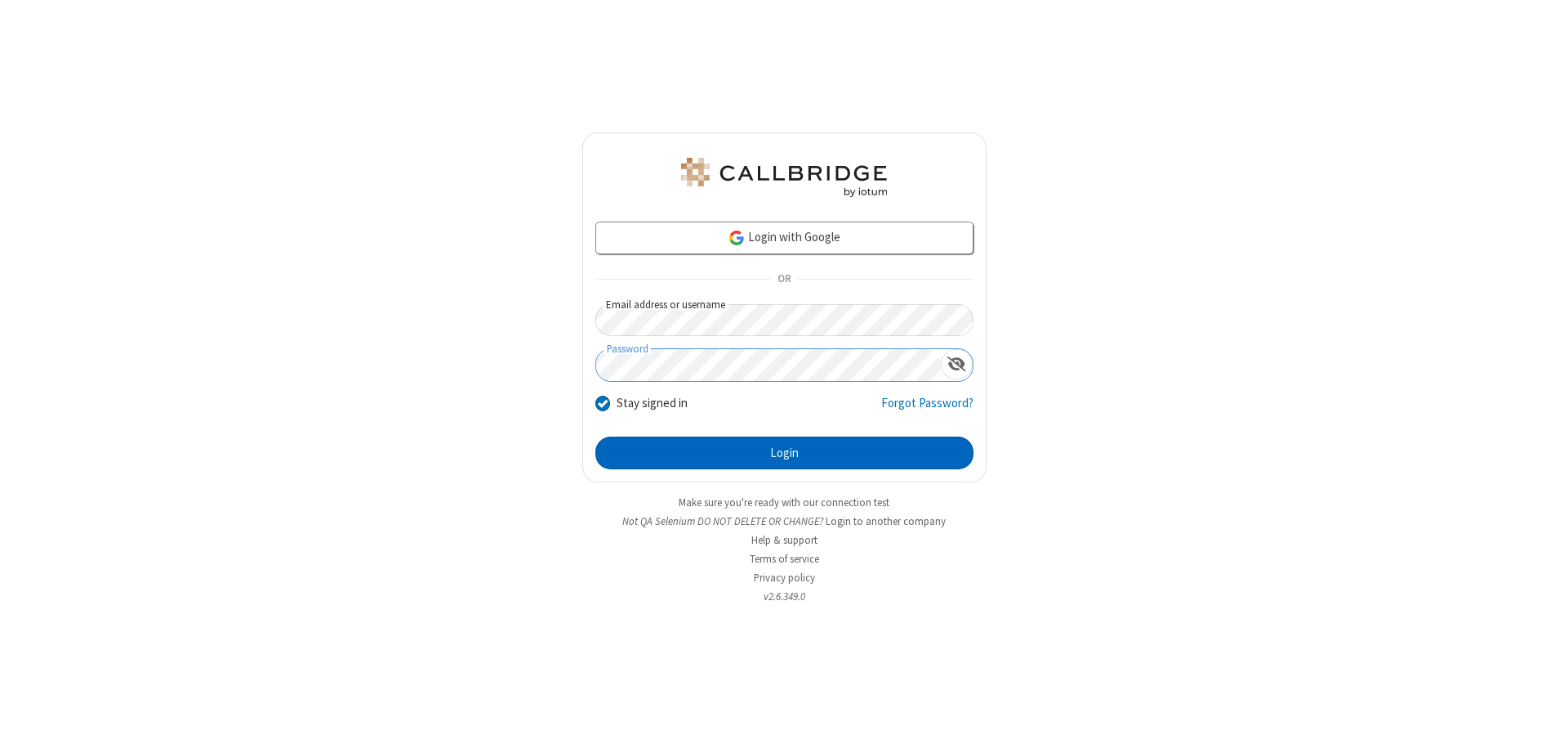
click at [784, 453] on button "Login" at bounding box center [784, 453] width 378 height 33
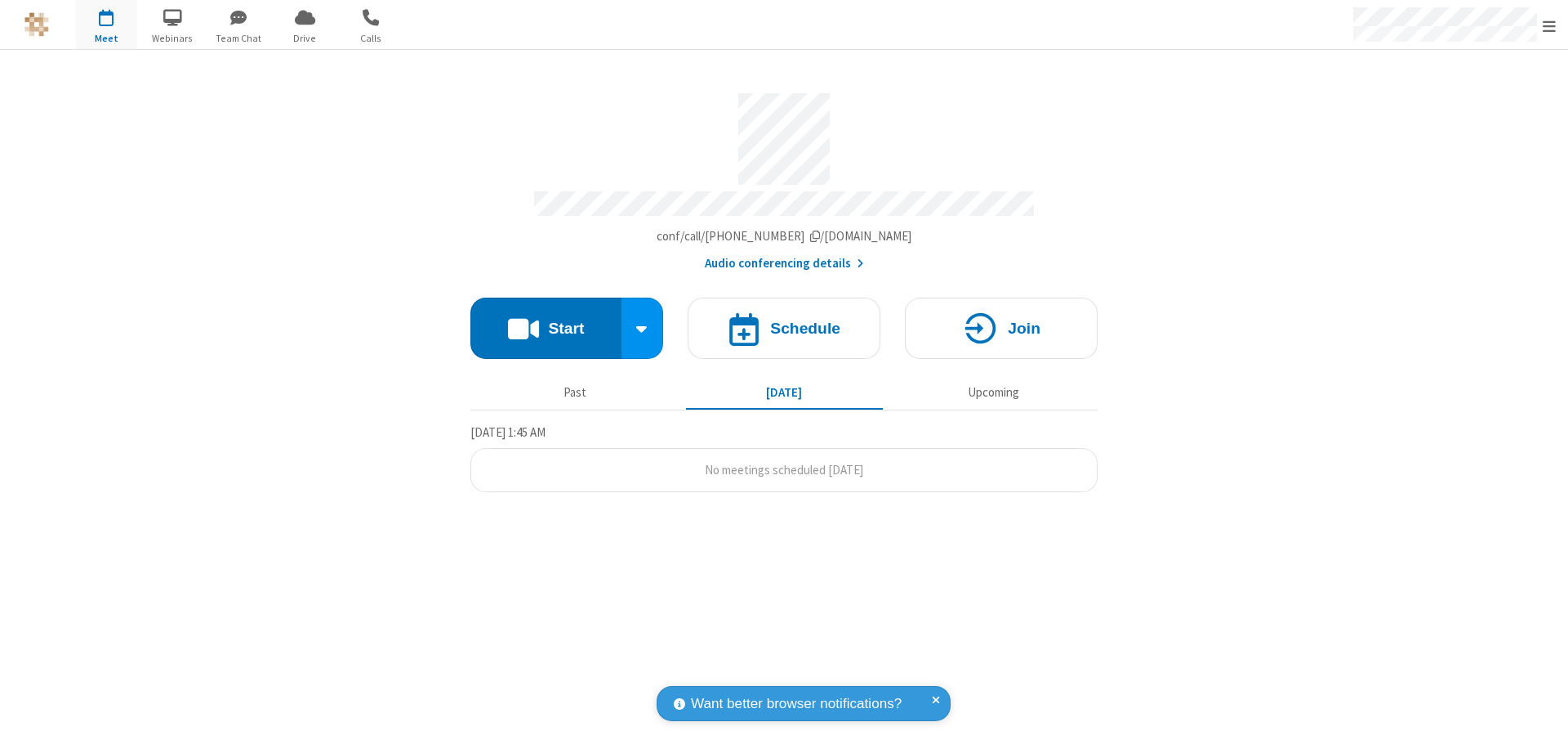
click at [1550, 25] on span "Open menu" at bounding box center [1549, 25] width 13 height 17
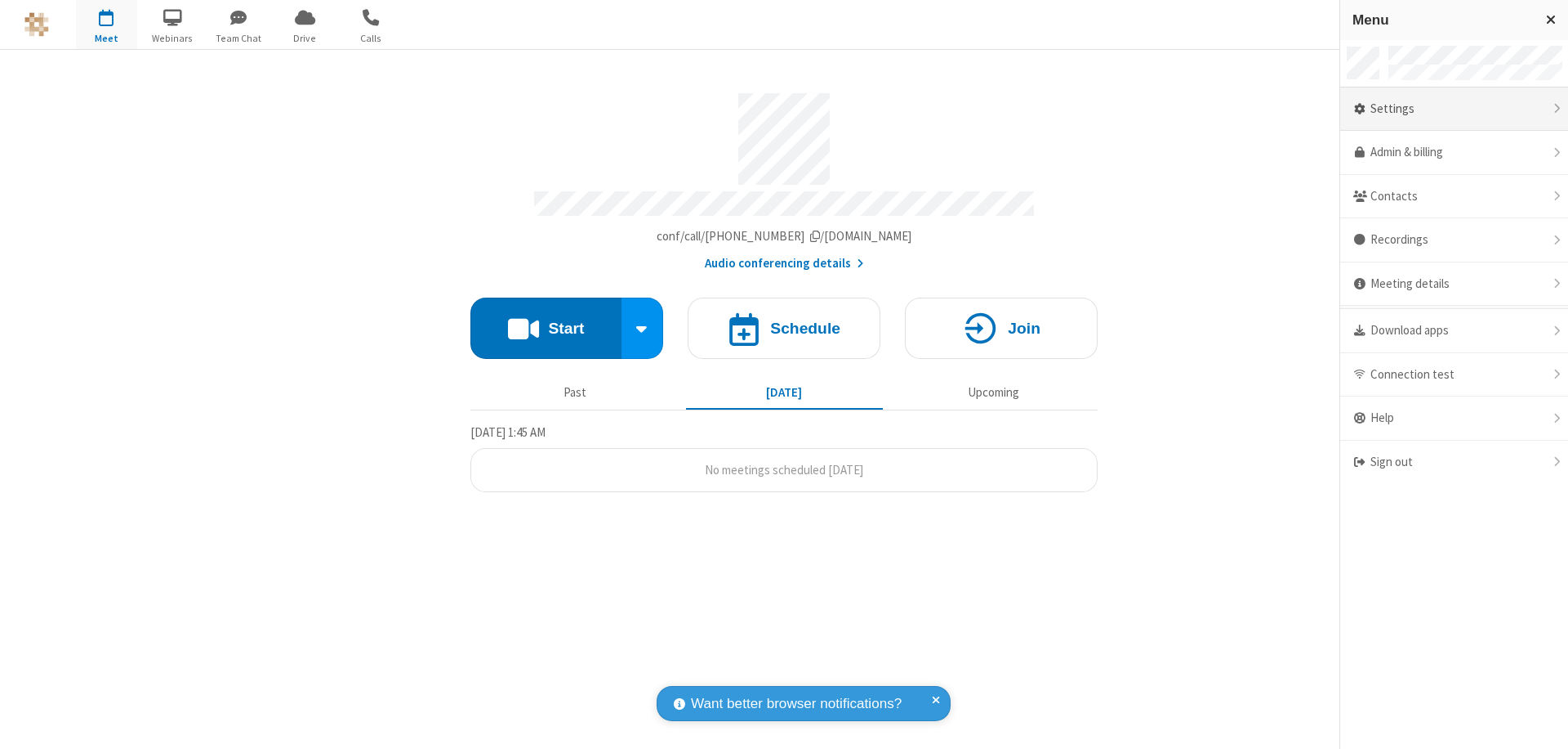
click at [1454, 109] on div "Settings" at bounding box center [1454, 109] width 227 height 44
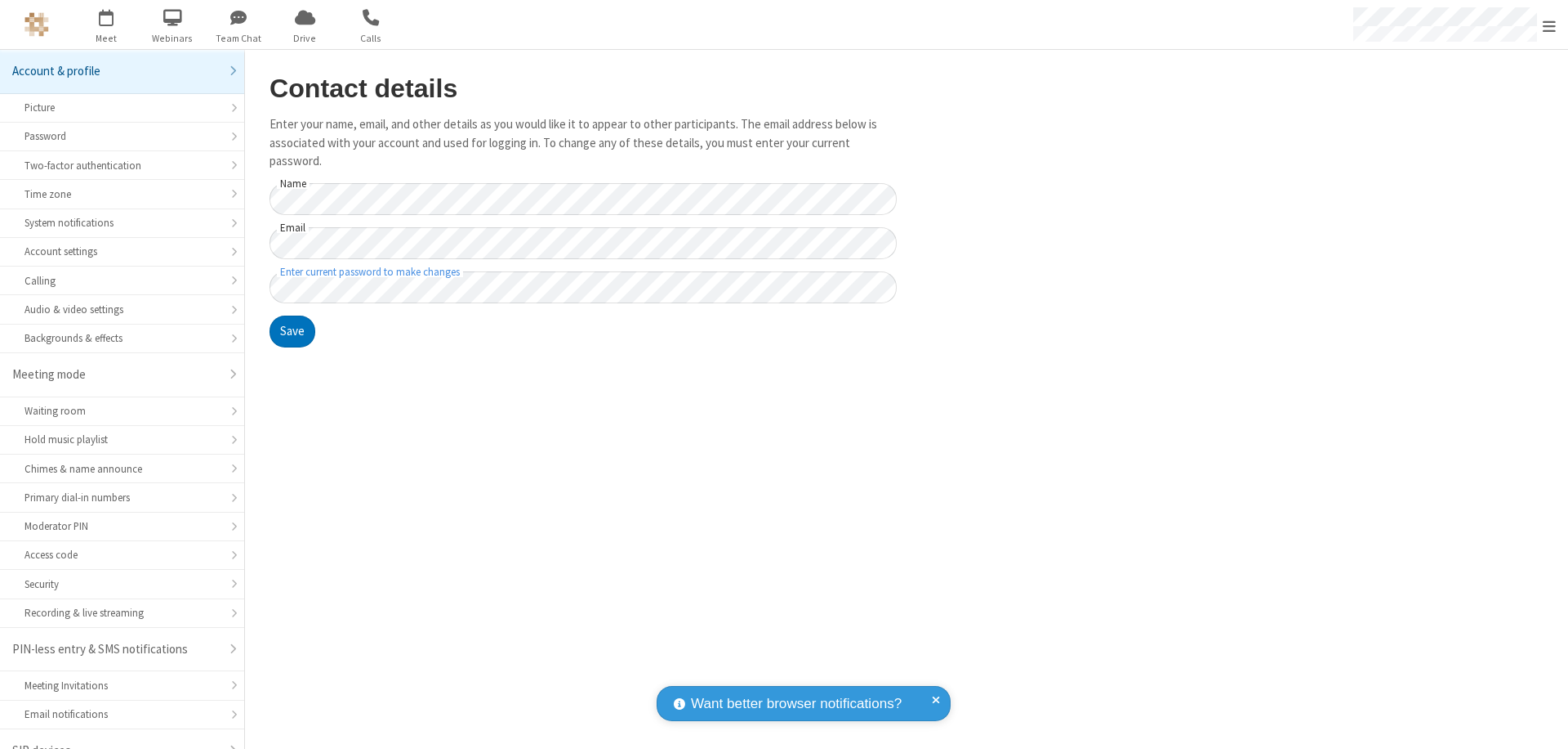
scroll to position [23, 0]
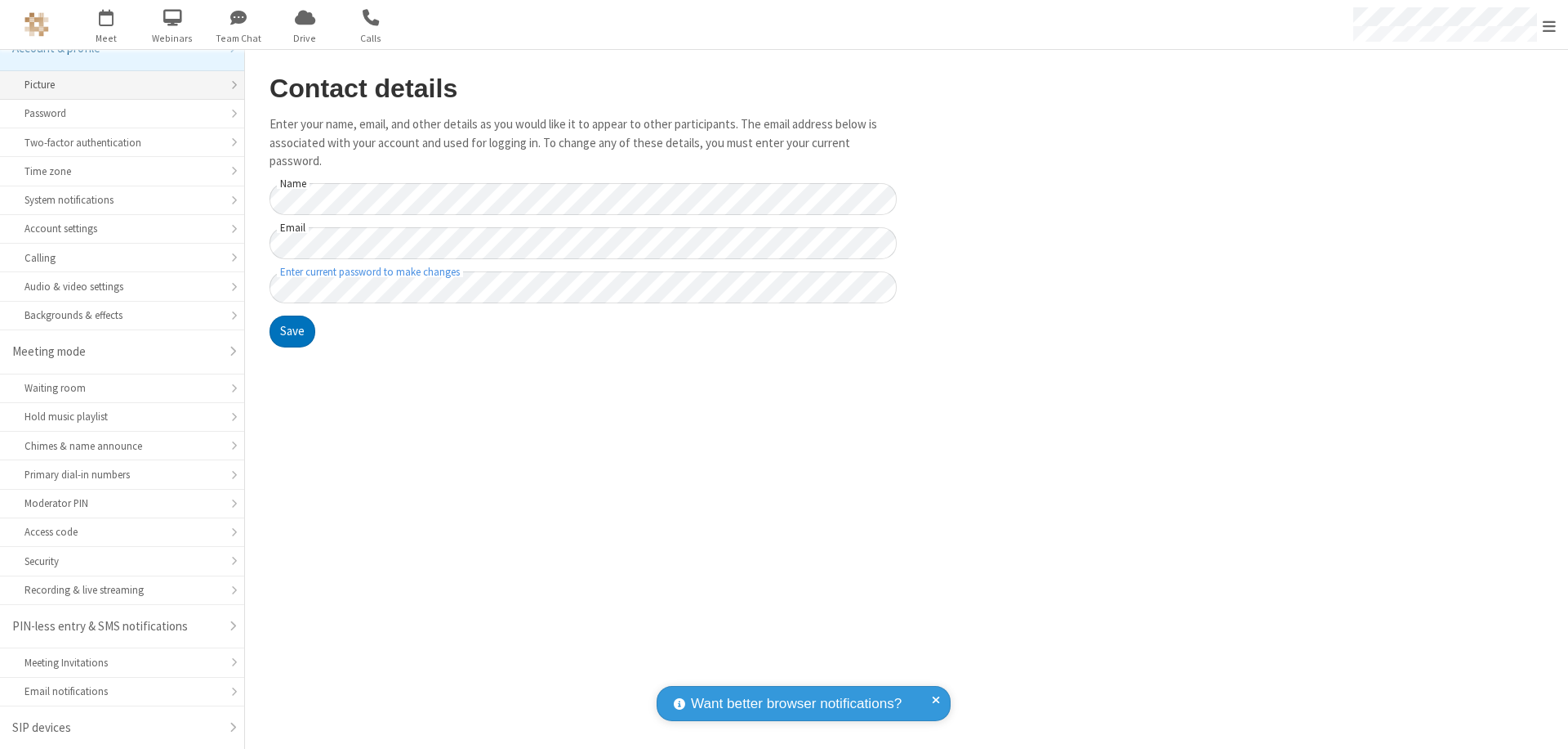
click at [116, 85] on div "Picture" at bounding box center [122, 85] width 195 height 16
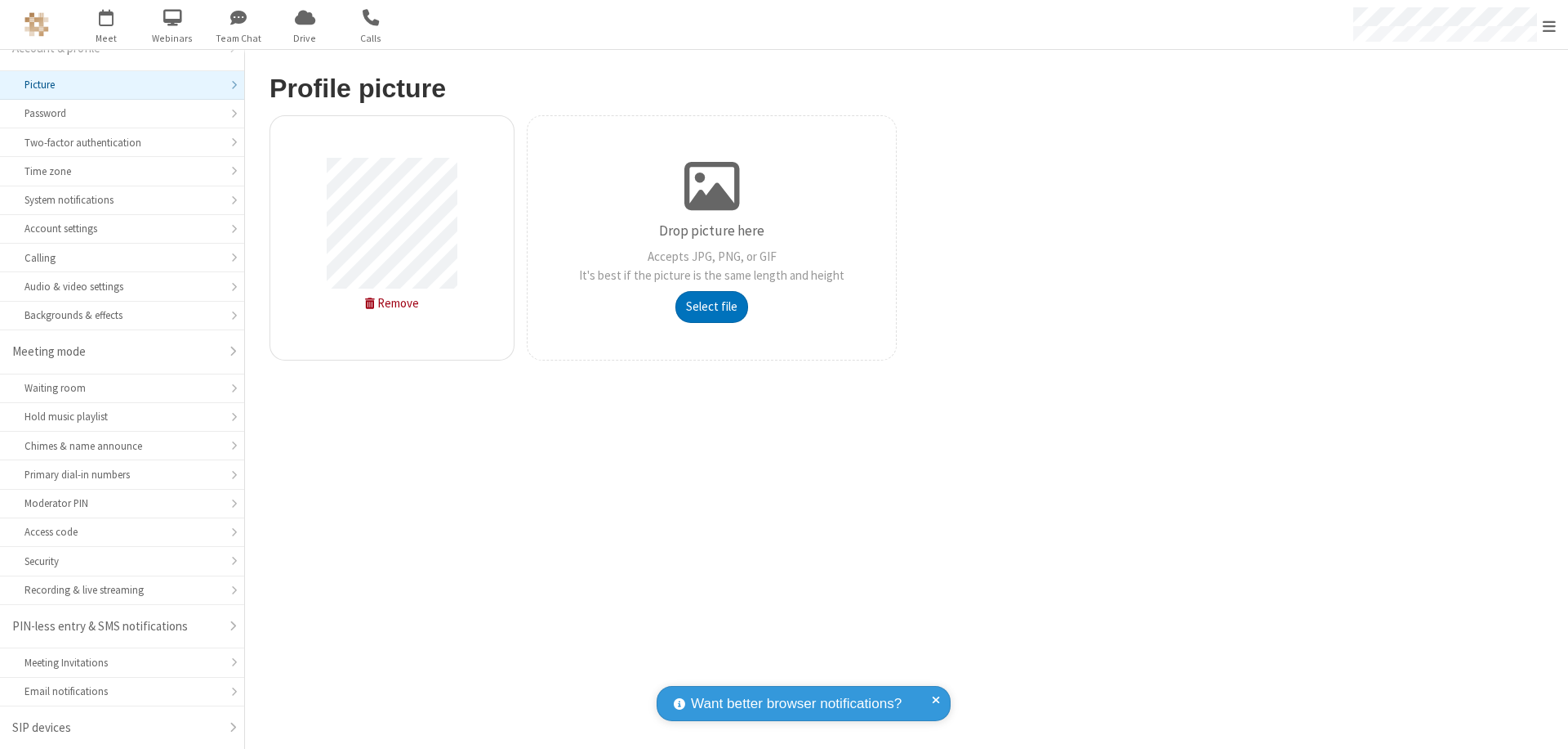
type input "C:\fakepath\avatar_image_test_2.jpg"
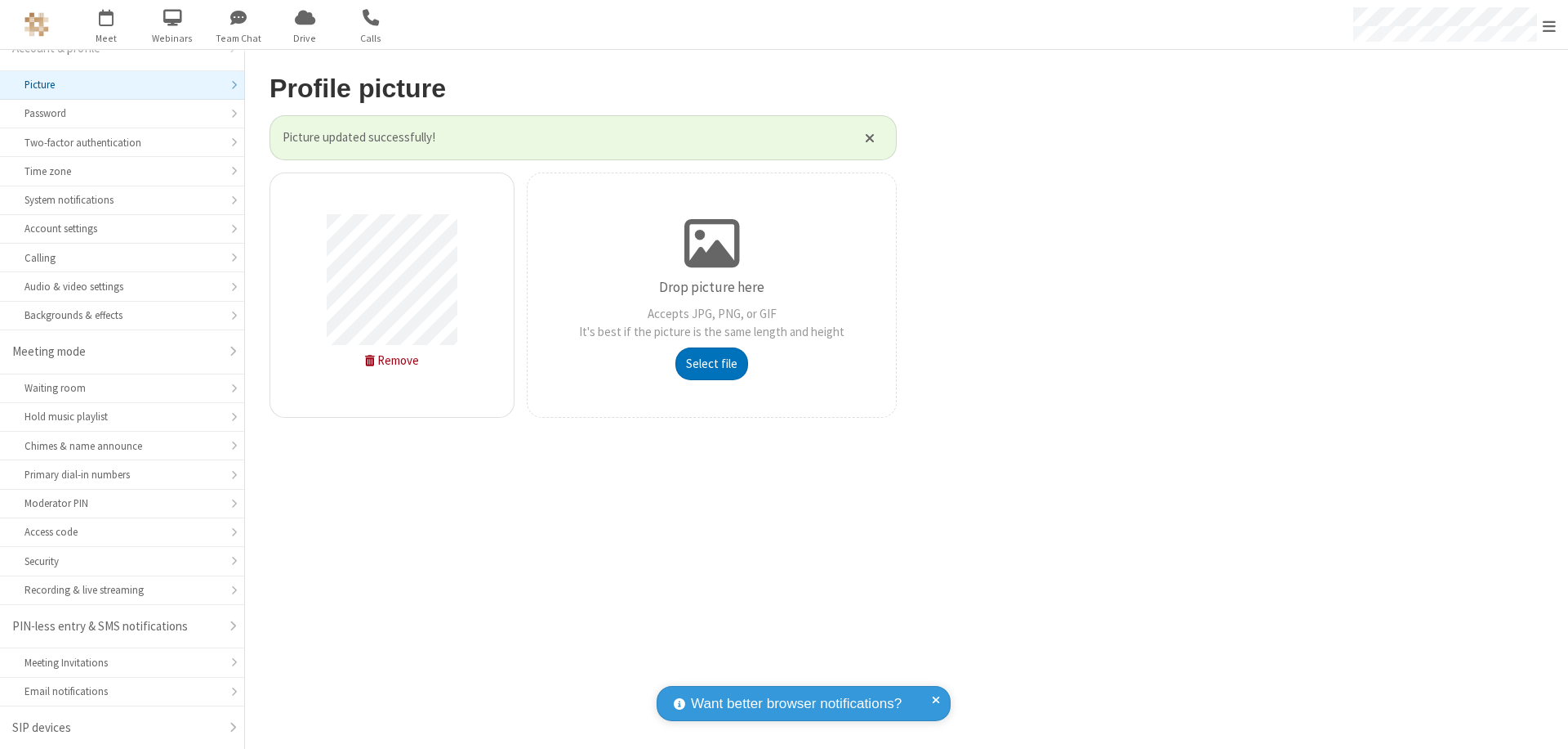
click at [1550, 25] on span "Open menu" at bounding box center [1549, 25] width 13 height 17
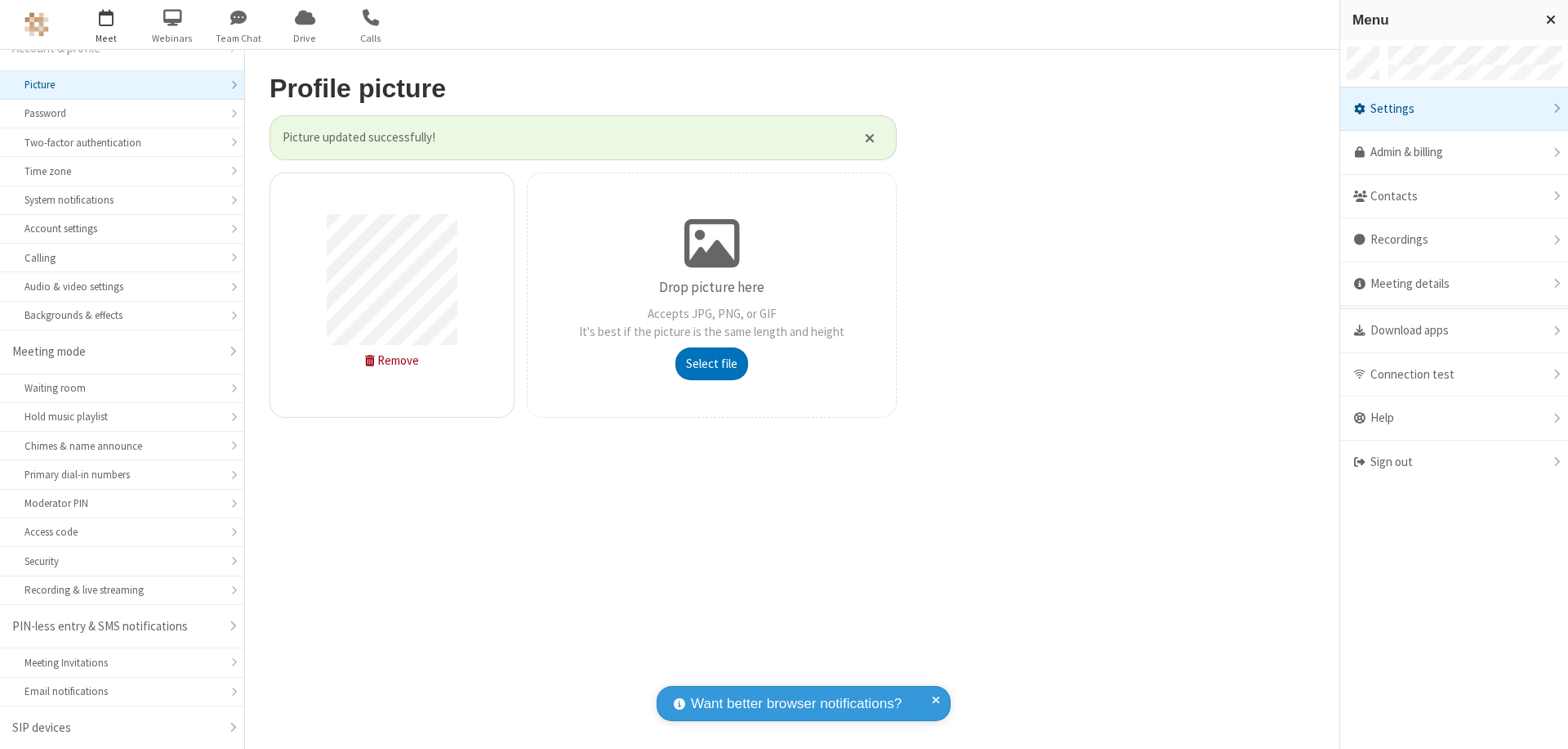
click at [106, 24] on span "button" at bounding box center [106, 17] width 61 height 28
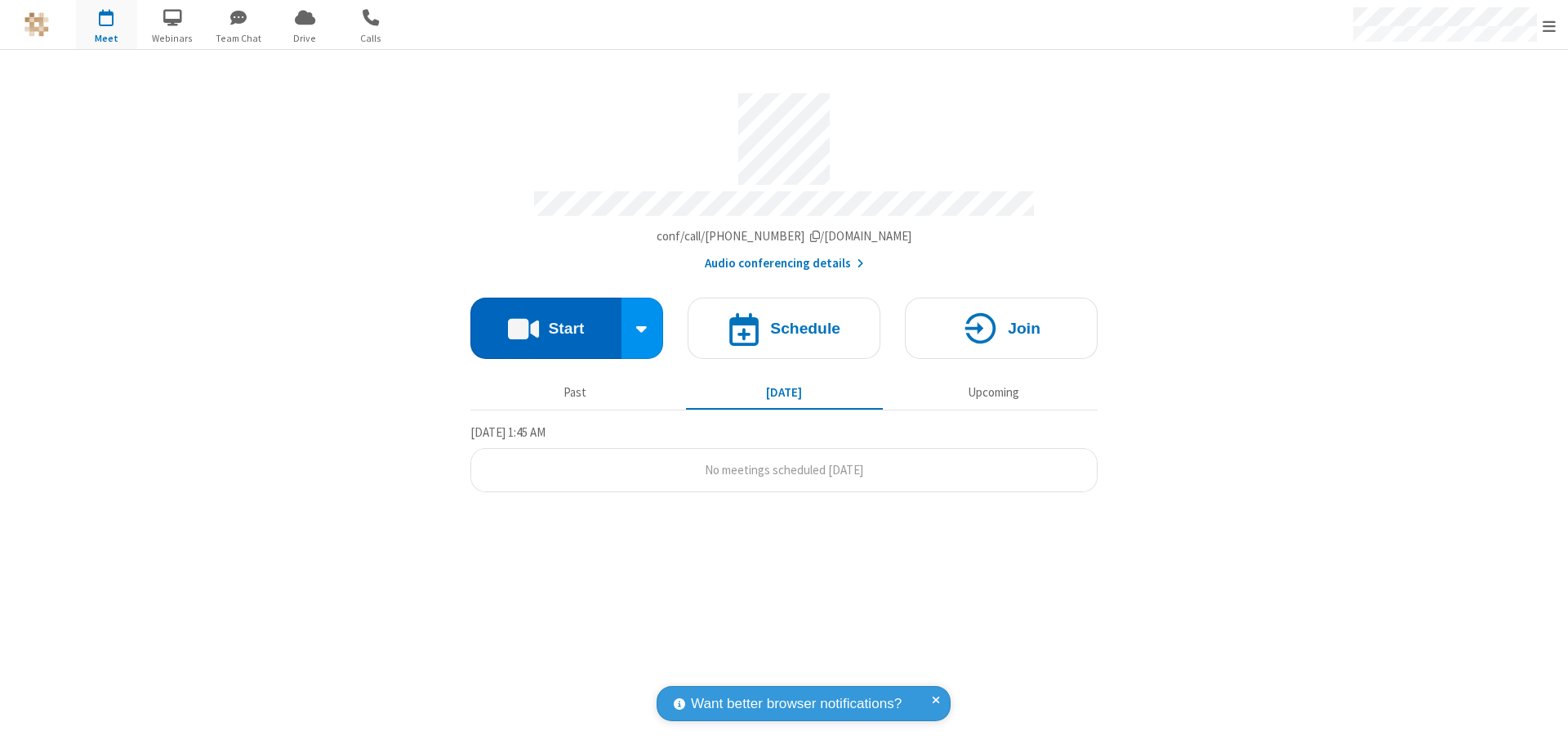
click at [545, 320] on button "Start" at bounding box center [545, 328] width 151 height 61
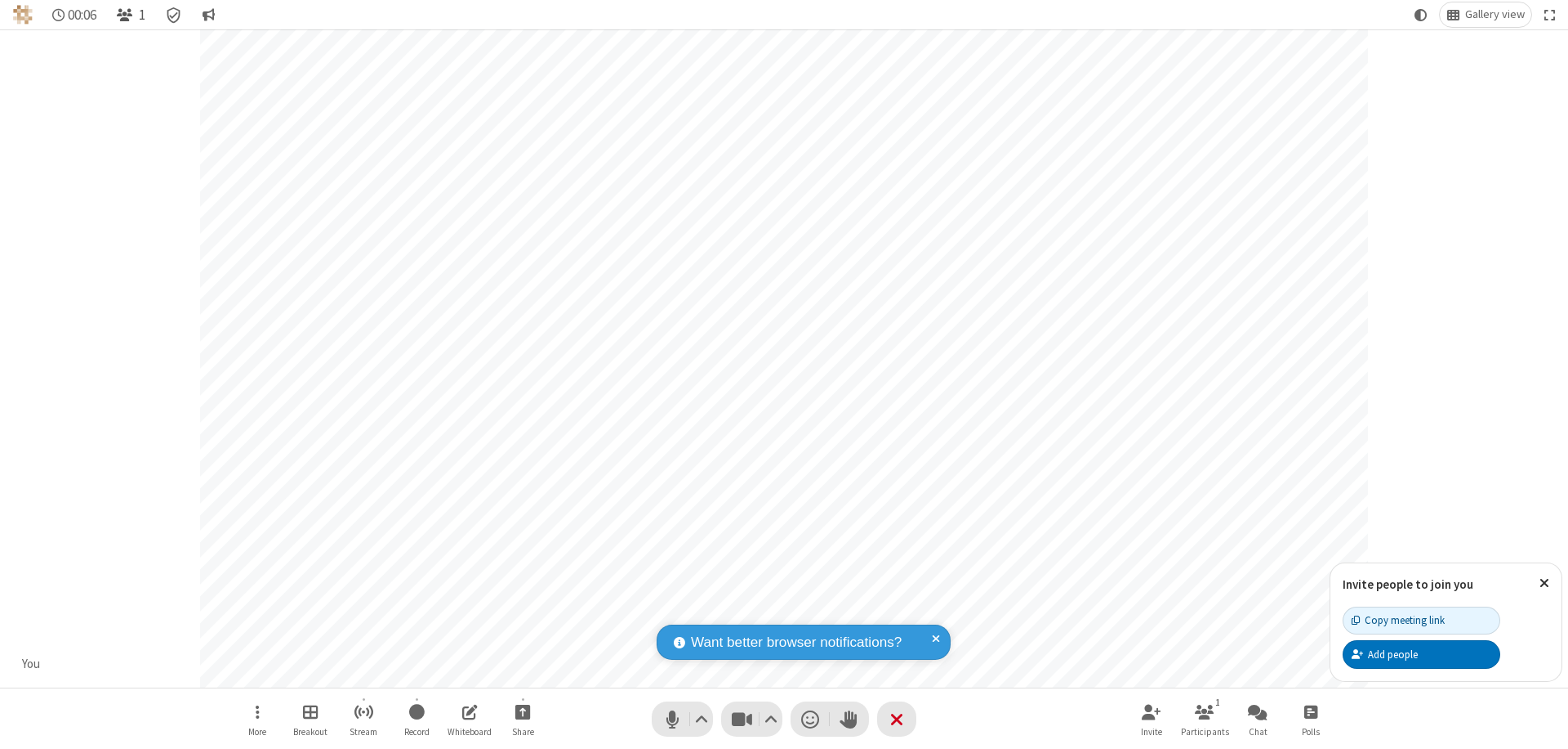
click at [126, 15] on span "Open participant list" at bounding box center [124, 16] width 16 height 16
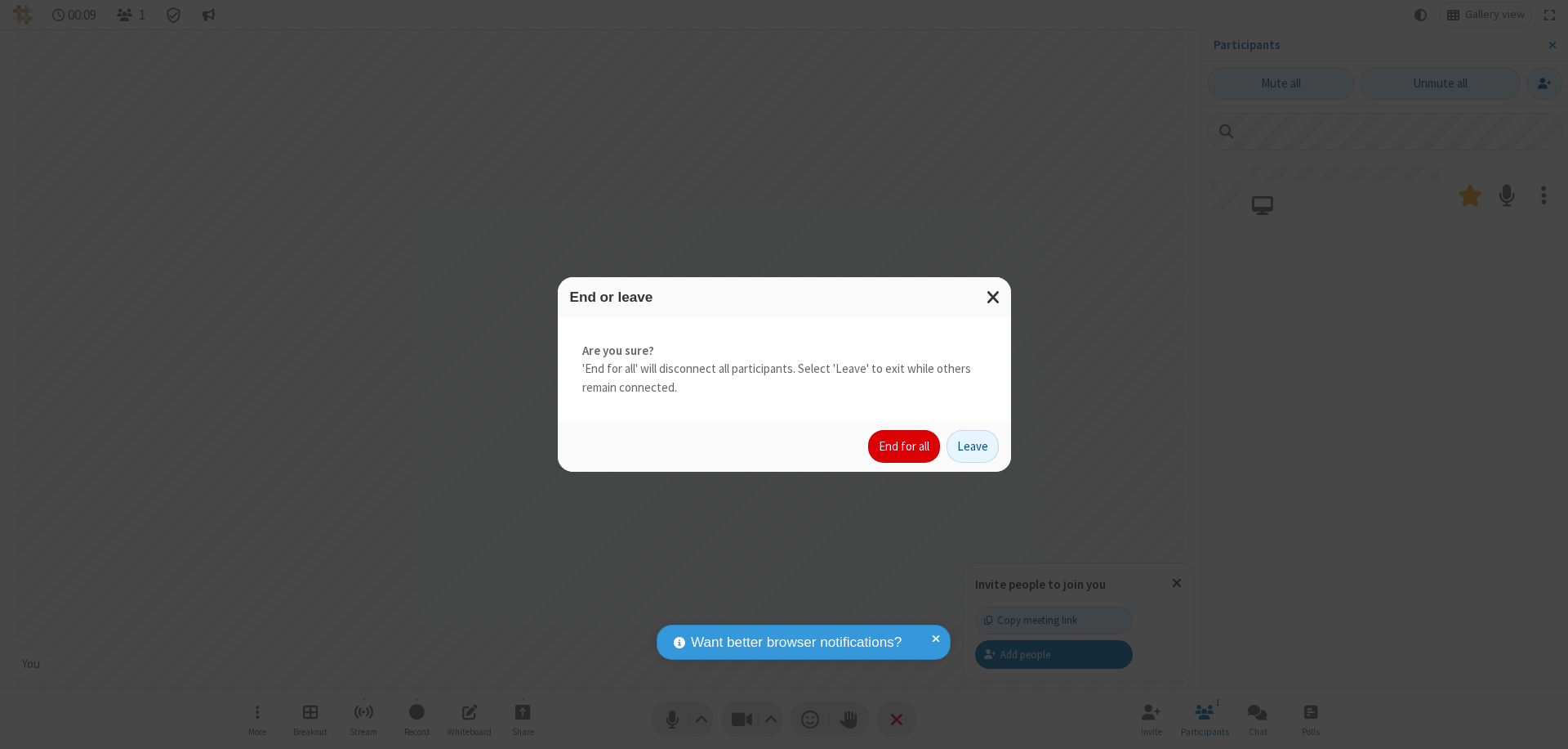
click at [905, 446] on button "End for all" at bounding box center [904, 446] width 72 height 33
